Goal: Information Seeking & Learning: Learn about a topic

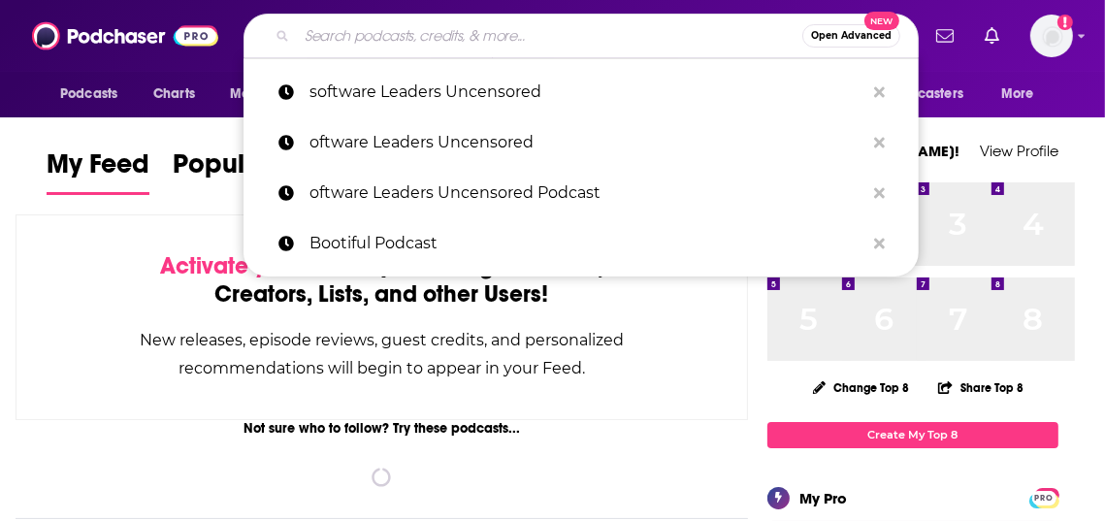
click at [438, 38] on input "Search podcasts, credits, & more..." at bounding box center [550, 35] width 506 height 31
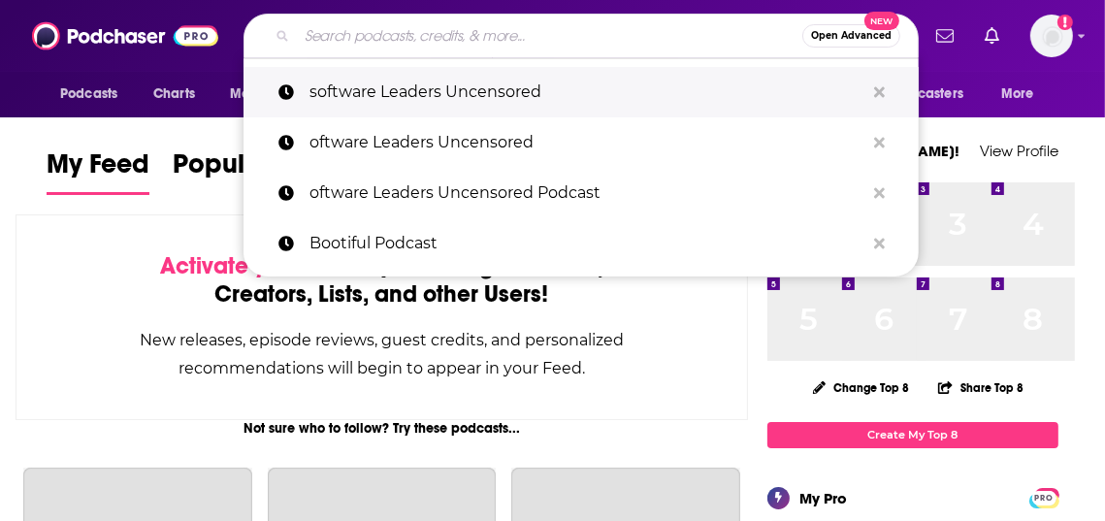
click at [432, 96] on p "software Leaders Uncensored" at bounding box center [587, 92] width 555 height 50
type input "software Leaders Uncensored"
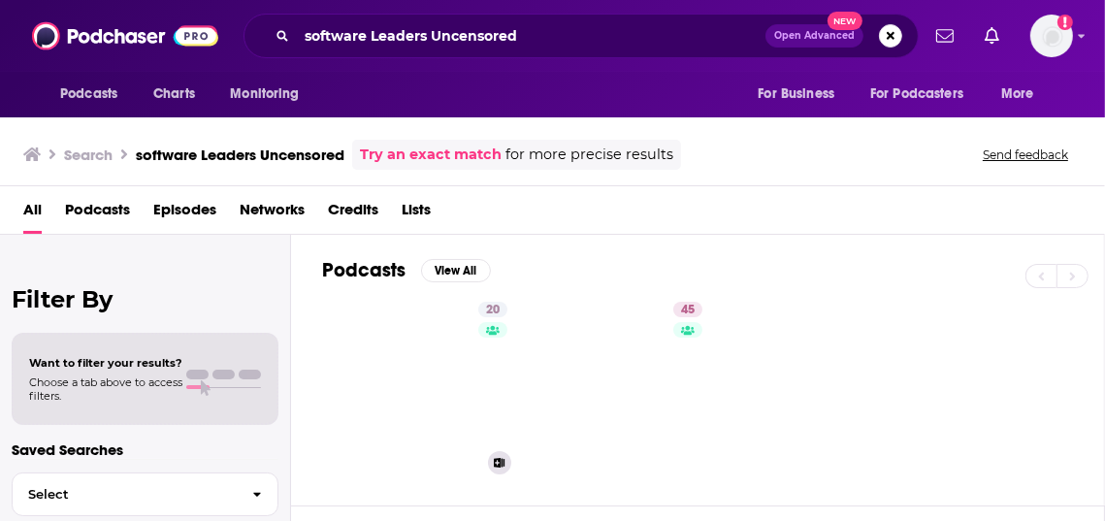
click at [508, 413] on link "20 The Software Leaders Uncensored Podcast" at bounding box center [426, 388] width 188 height 188
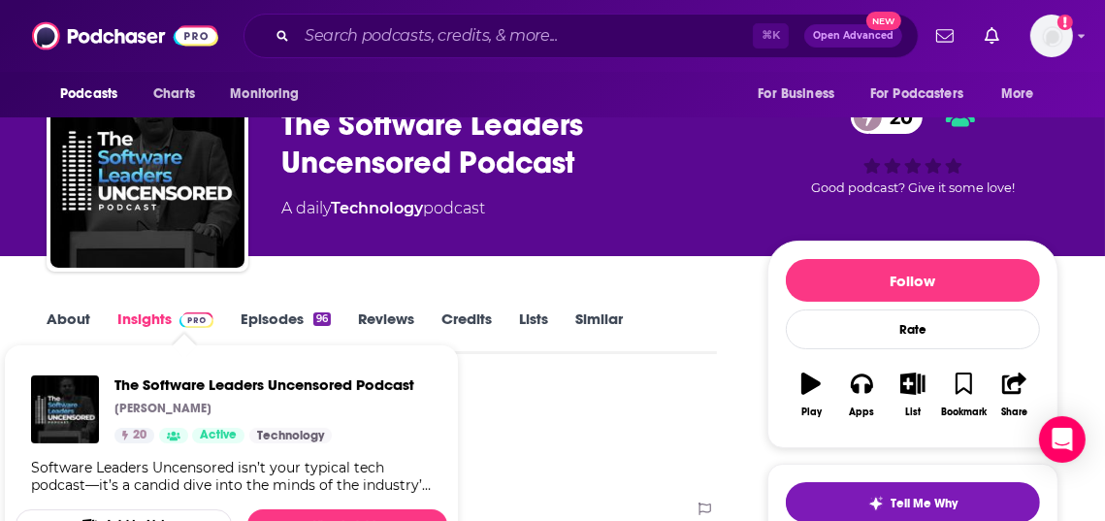
scroll to position [84, 0]
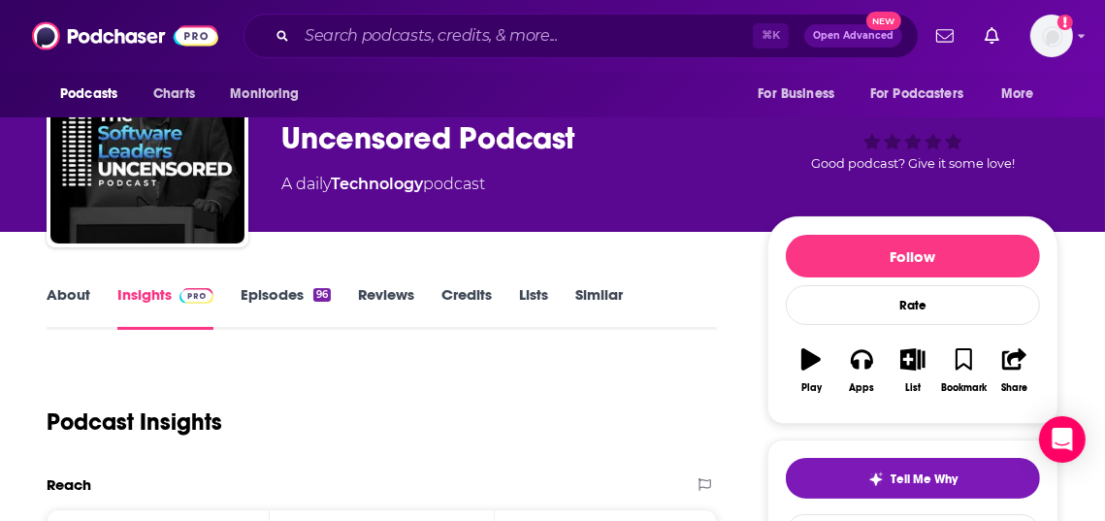
click at [90, 330] on link "About" at bounding box center [69, 307] width 44 height 45
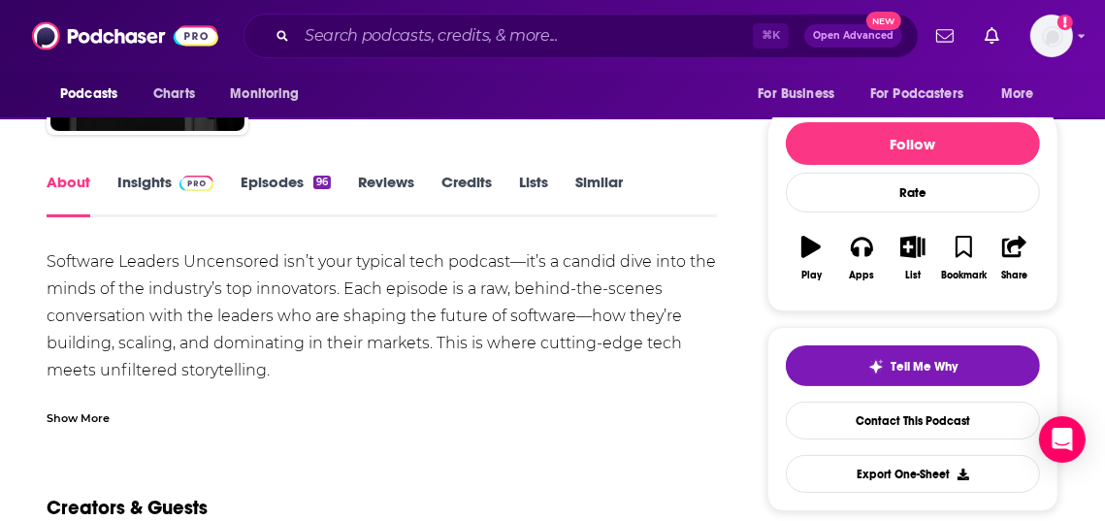
scroll to position [213, 0]
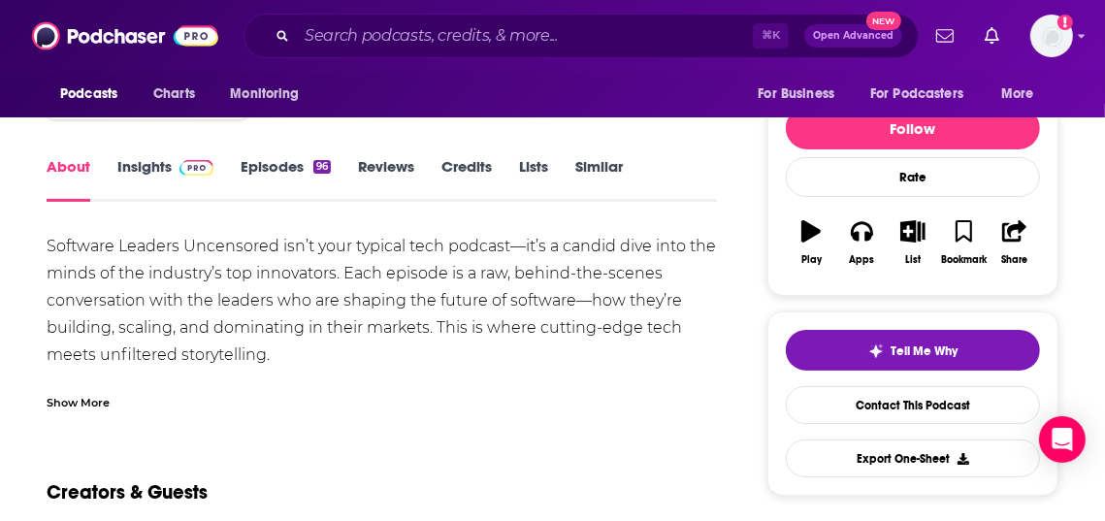
click at [548, 202] on link "Lists" at bounding box center [533, 179] width 29 height 45
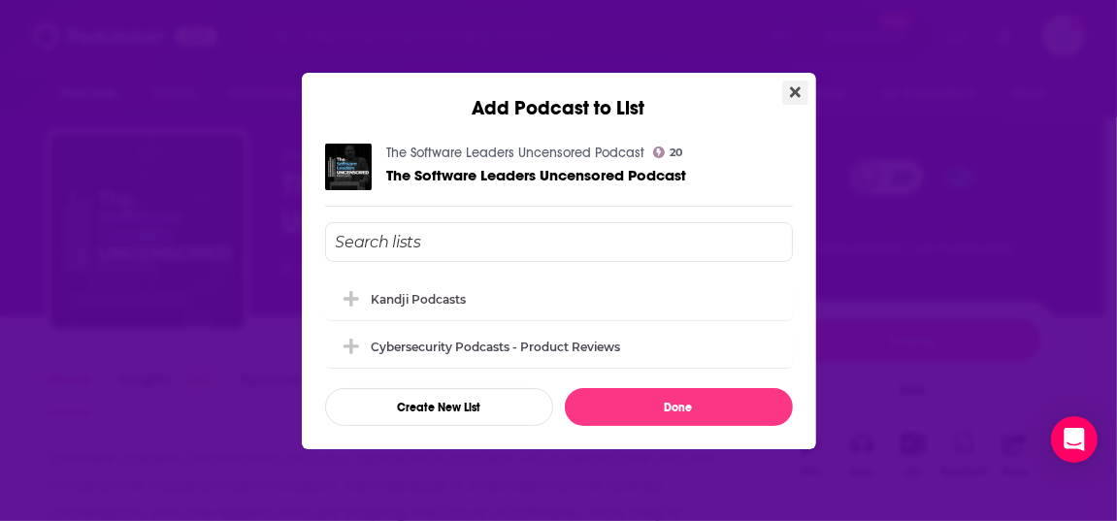
click at [808, 81] on button "Close" at bounding box center [795, 93] width 26 height 24
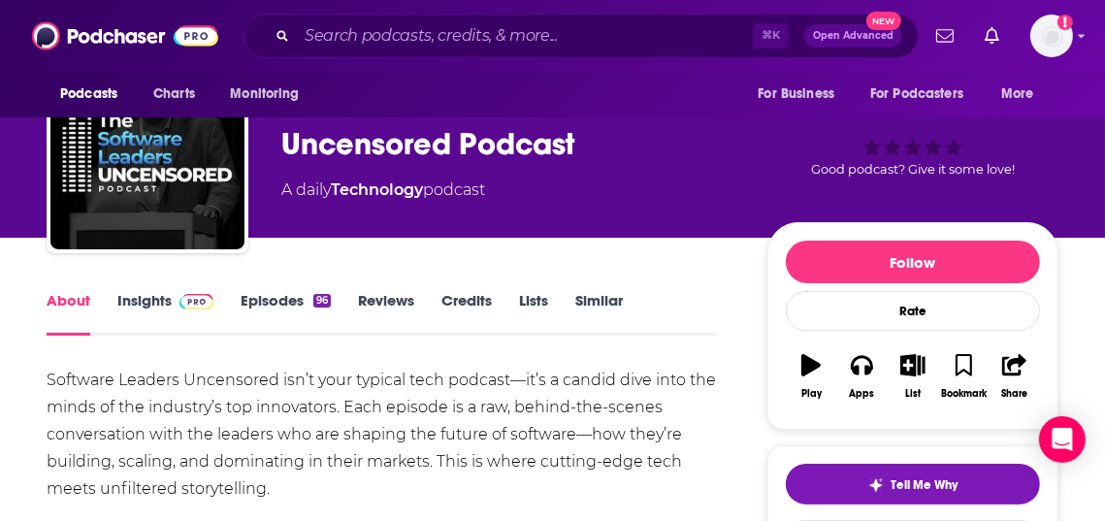
scroll to position [113, 0]
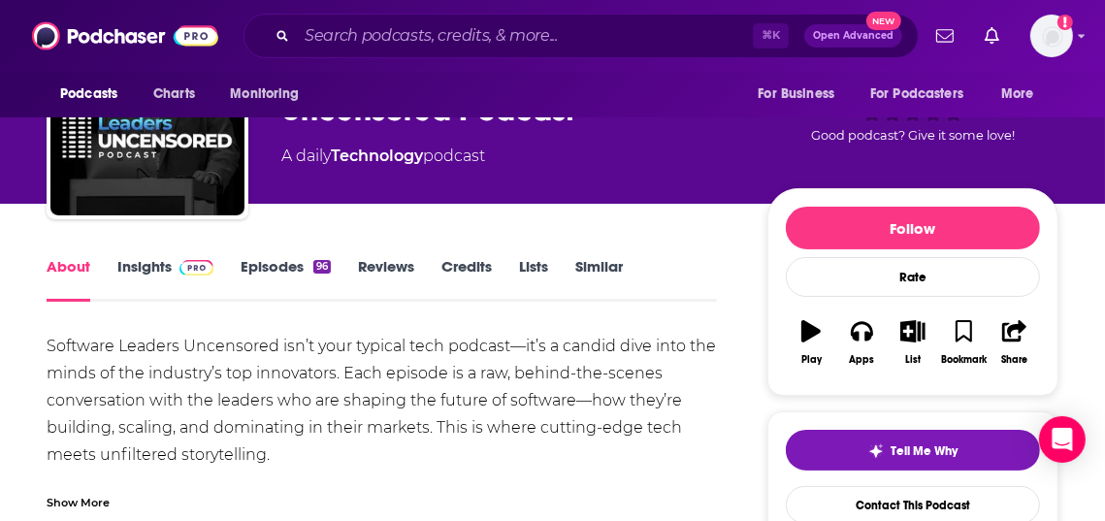
click at [213, 276] on span at bounding box center [193, 266] width 42 height 18
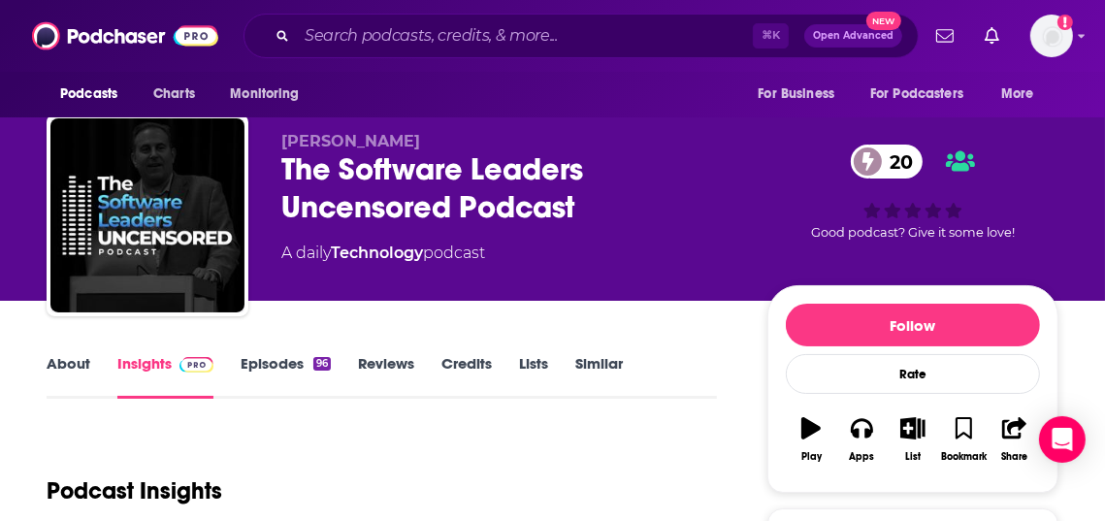
scroll to position [11, 0]
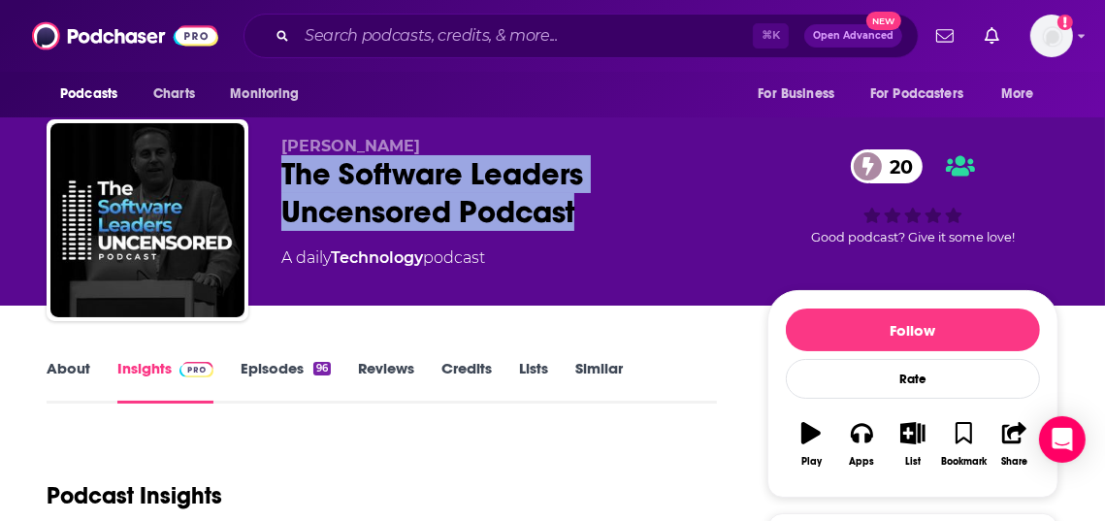
drag, startPoint x: 728, startPoint y: 259, endPoint x: 355, endPoint y: 219, distance: 374.7
click at [355, 219] on div "The Software Leaders Uncensored Podcast 20" at bounding box center [508, 193] width 455 height 76
copy h2 "The Software Leaders Uncensored Podcast"
